Goal: Task Accomplishment & Management: Manage account settings

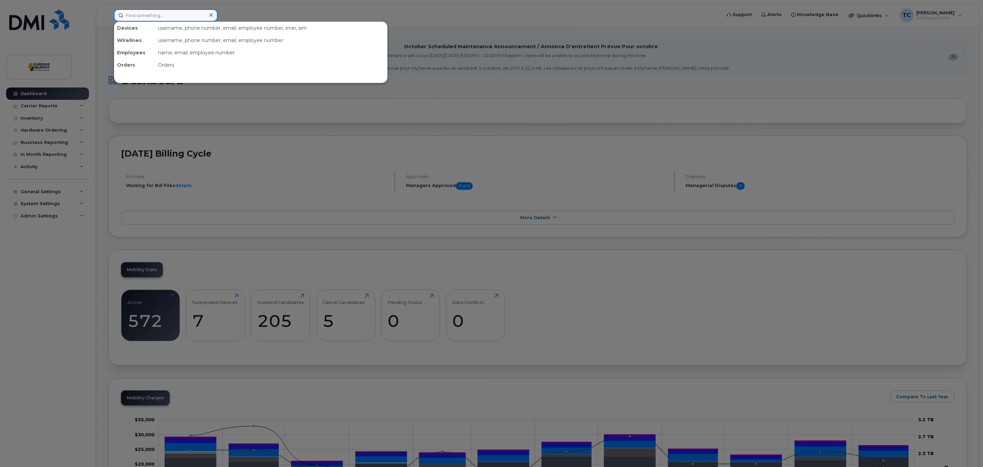
click at [147, 13] on input at bounding box center [166, 15] width 104 height 12
click at [175, 15] on input at bounding box center [166, 15] width 104 height 12
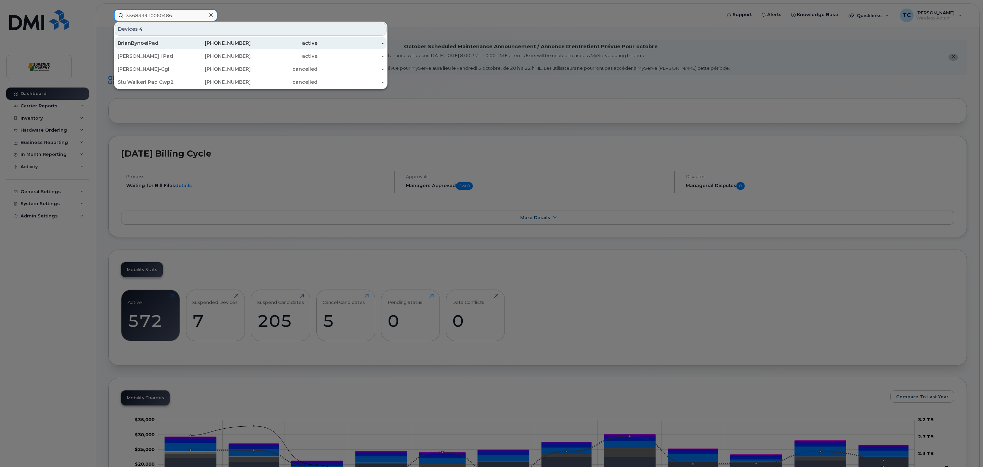
type input "356833910060486"
click at [169, 44] on div "BrianBynoeiPad" at bounding box center [151, 43] width 67 height 7
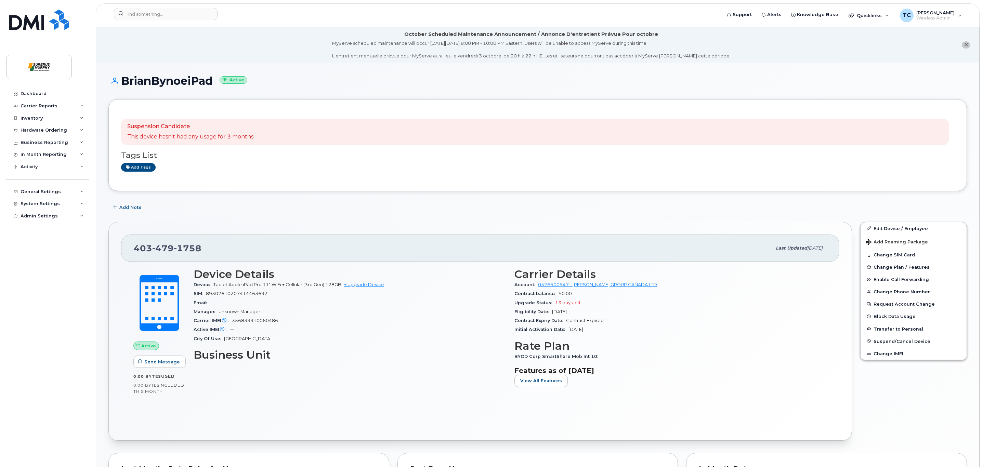
click at [339, 339] on div "City Of Use [GEOGRAPHIC_DATA]" at bounding box center [350, 339] width 313 height 9
click at [174, 18] on input at bounding box center [166, 14] width 104 height 12
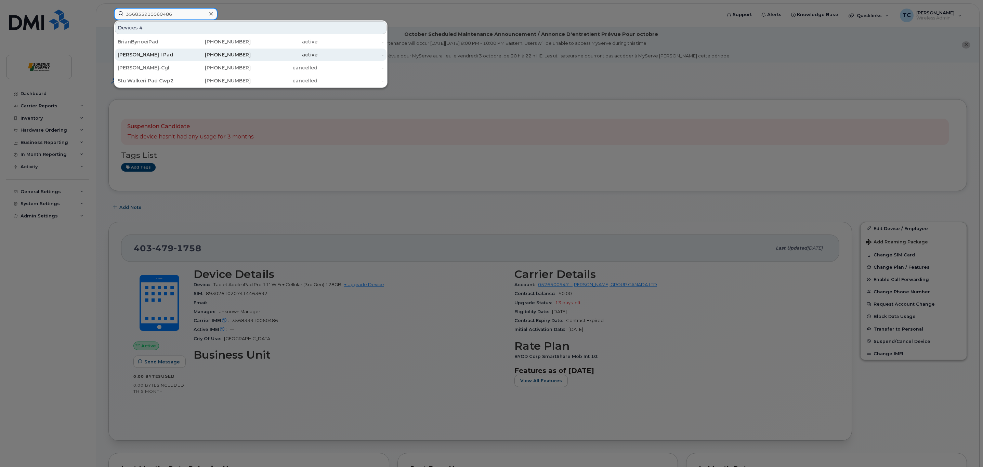
type input "356833910060486"
click at [175, 53] on div "[PERSON_NAME] I Pad" at bounding box center [151, 54] width 67 height 7
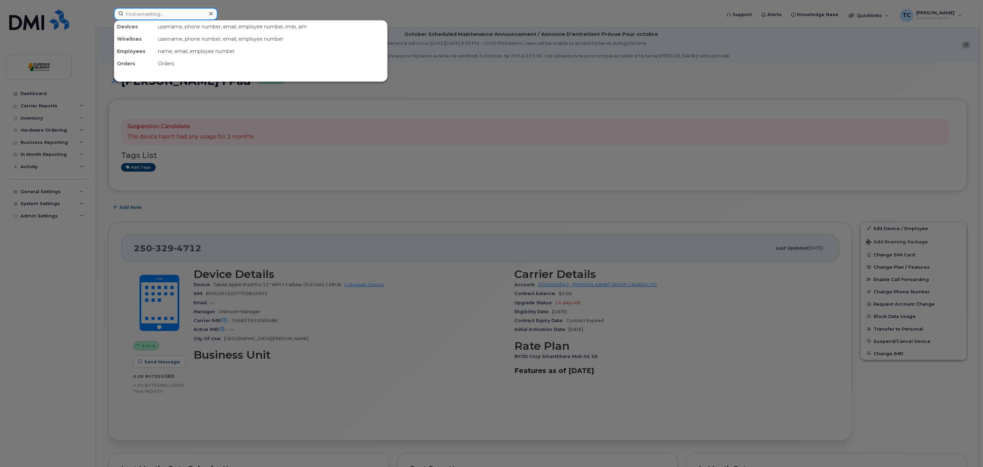
click at [178, 13] on input at bounding box center [166, 14] width 104 height 12
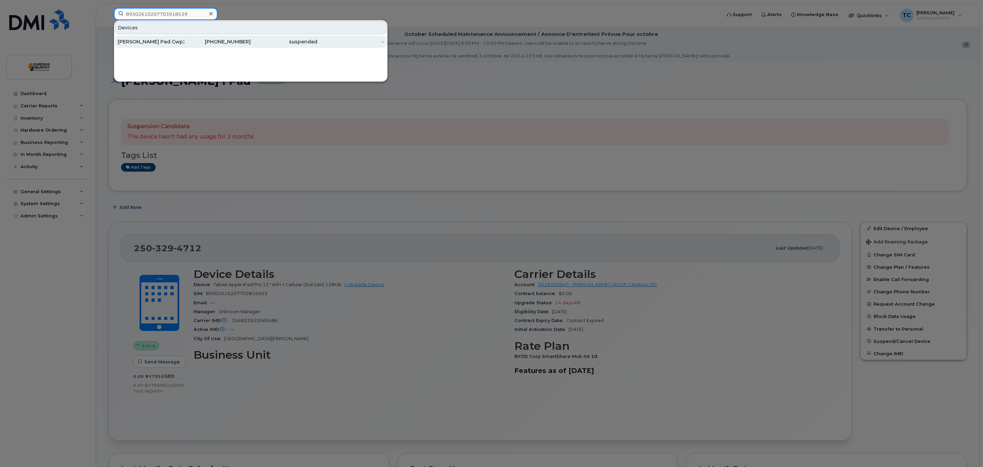
type input "89302610207703918539"
click at [152, 39] on div "Brian Chudyi Pad Cwp2" at bounding box center [151, 41] width 67 height 7
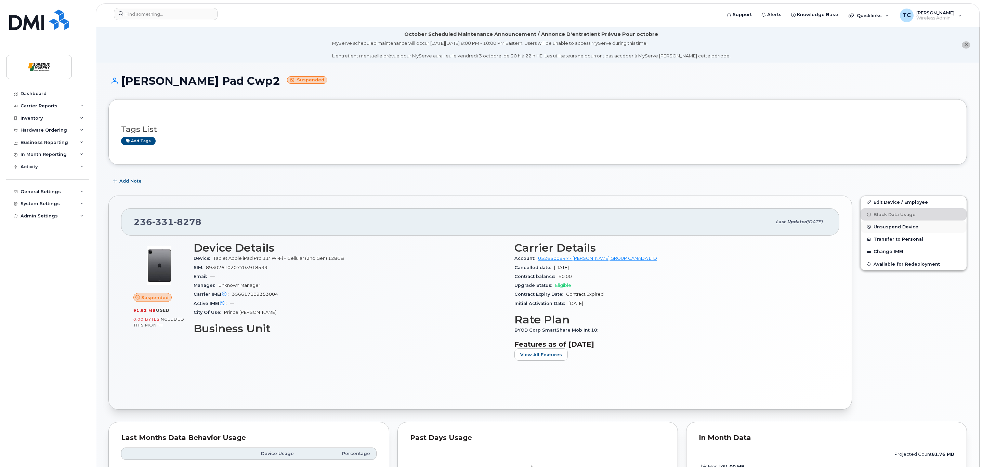
click at [909, 227] on span "Unsuspend Device" at bounding box center [896, 226] width 45 height 5
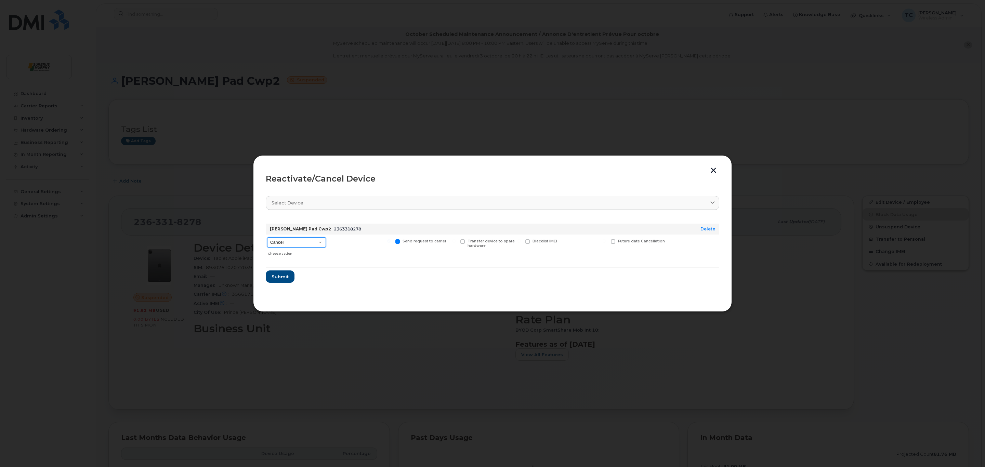
click at [321, 243] on select "Cancel Suspend - Extend Suspension Reactivate" at bounding box center [296, 242] width 59 height 10
select select "[object Object]"
click at [267, 237] on select "Cancel Suspend - Extend Suspension Reactivate" at bounding box center [296, 242] width 59 height 10
click at [282, 278] on span "Submit" at bounding box center [279, 277] width 17 height 7
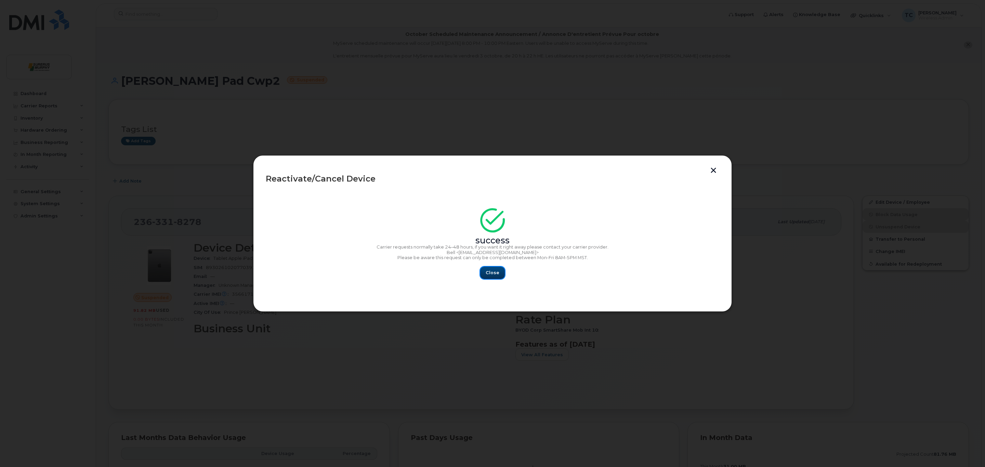
click at [494, 275] on span "Close" at bounding box center [493, 273] width 14 height 7
